Goal: Task Accomplishment & Management: Complete application form

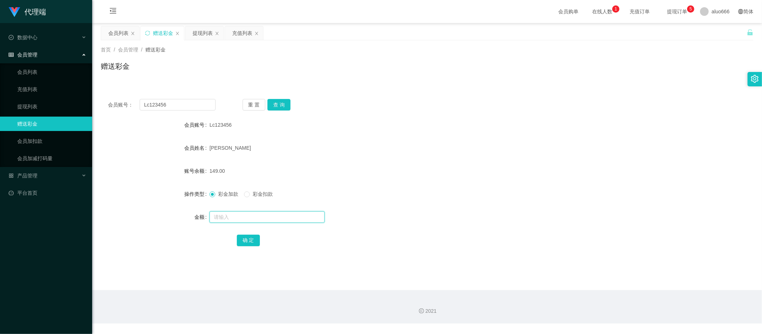
drag, startPoint x: 0, startPoint y: 0, endPoint x: 222, endPoint y: 215, distance: 308.9
click at [222, 215] on input "text" at bounding box center [266, 217] width 115 height 12
type input "8"
click at [249, 241] on button "确 定" at bounding box center [248, 241] width 23 height 12
drag, startPoint x: 425, startPoint y: 140, endPoint x: 530, endPoint y: 115, distance: 107.9
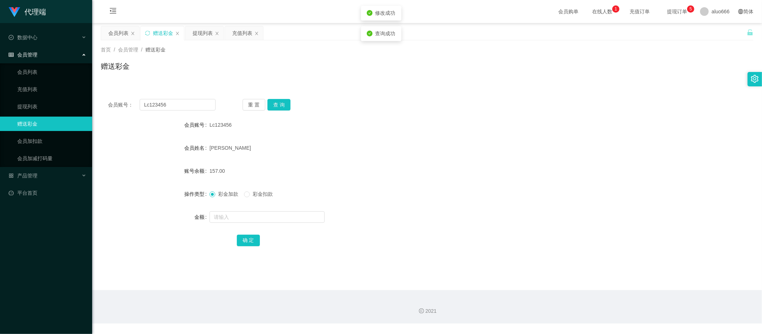
click at [425, 140] on form "会员账号 Lc123456 会员姓名 [PERSON_NAME] 账号余额 157.00 操作类型 彩金加款 彩金扣款 金额 确 定" at bounding box center [427, 183] width 652 height 130
click at [204, 37] on div "提现列表" at bounding box center [202, 33] width 20 height 14
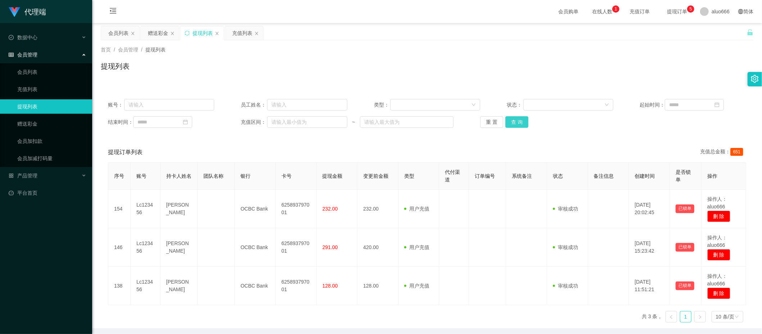
click at [510, 120] on button "查 询" at bounding box center [516, 122] width 23 height 12
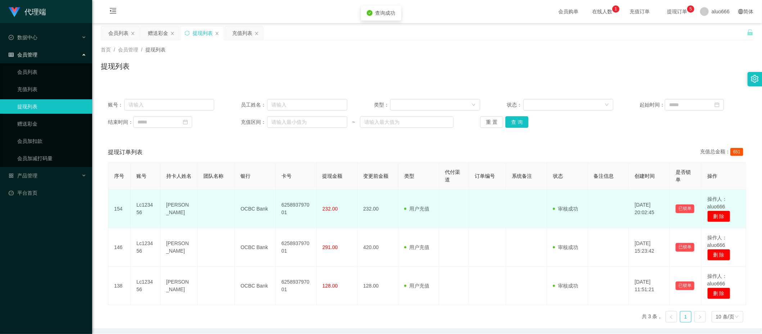
click at [145, 204] on td "Lc123456" at bounding box center [146, 209] width 30 height 38
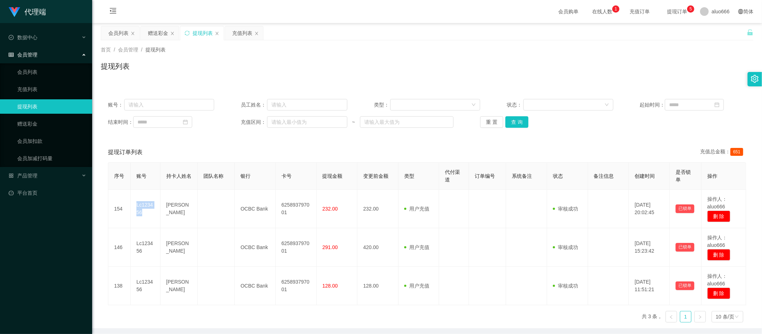
copy td "Lc123456"
click at [160, 107] on input "text" at bounding box center [169, 105] width 90 height 12
paste input "Lc123456"
type input "Lc123456"
drag, startPoint x: 512, startPoint y: 124, endPoint x: 525, endPoint y: 134, distance: 16.2
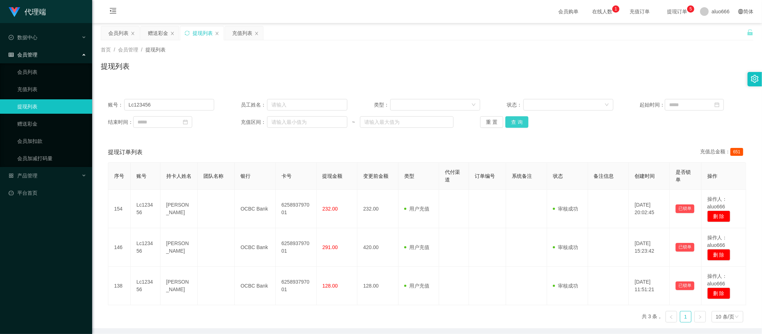
click at [512, 124] on button "查 询" at bounding box center [516, 122] width 23 height 12
click at [161, 35] on div "赠送彩金" at bounding box center [158, 33] width 20 height 14
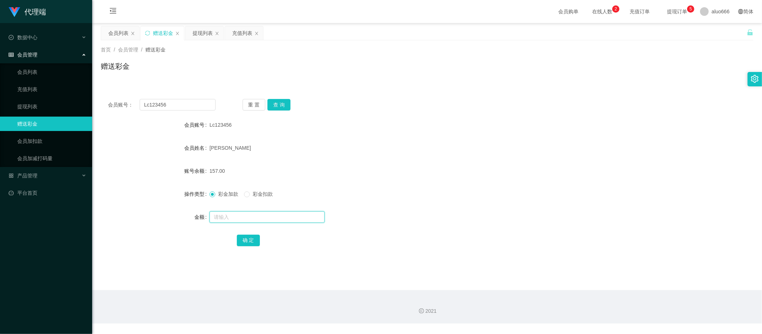
click at [230, 215] on input "text" at bounding box center [266, 217] width 115 height 12
type input "8"
click at [240, 237] on button "确 定" at bounding box center [248, 241] width 23 height 12
click at [375, 143] on div "[PERSON_NAME]" at bounding box center [399, 148] width 381 height 14
